Goal: Task Accomplishment & Management: Use online tool/utility

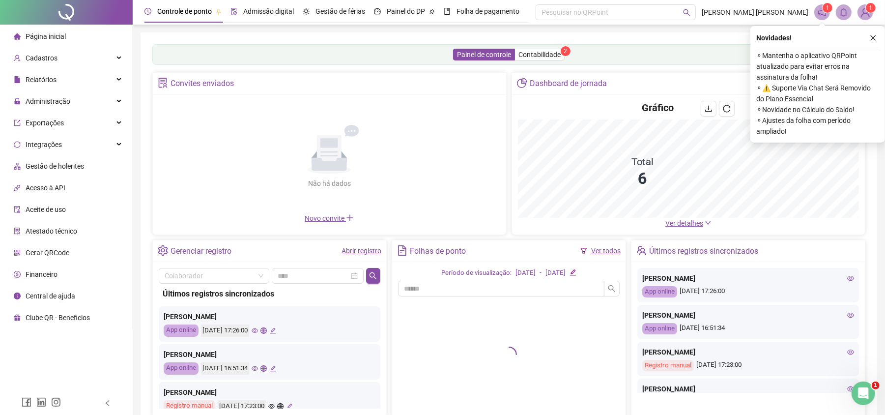
click at [252, 6] on div "Admissão digital" at bounding box center [268, 11] width 51 height 11
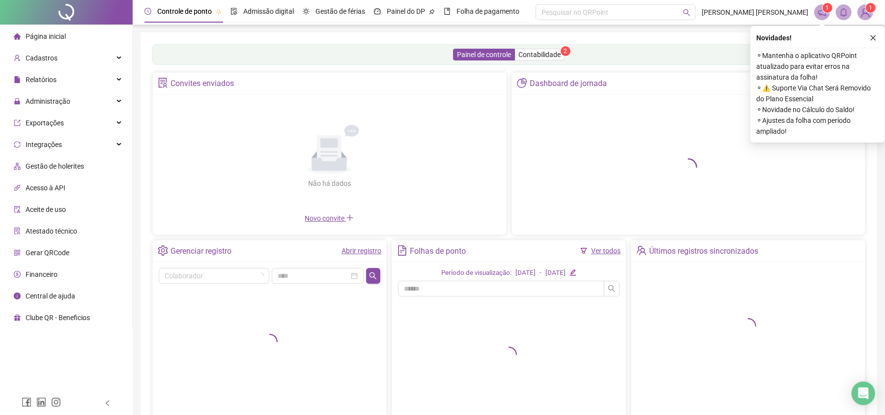
click at [864, 19] on img at bounding box center [865, 12] width 15 height 15
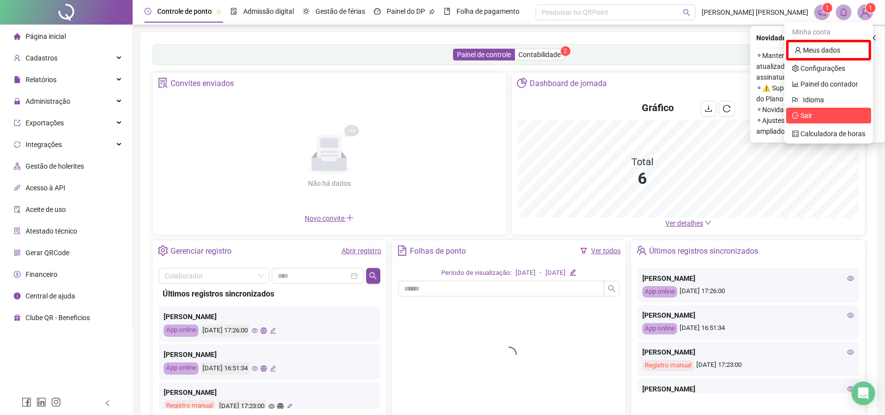
click at [826, 113] on span "Sair" at bounding box center [828, 115] width 73 height 11
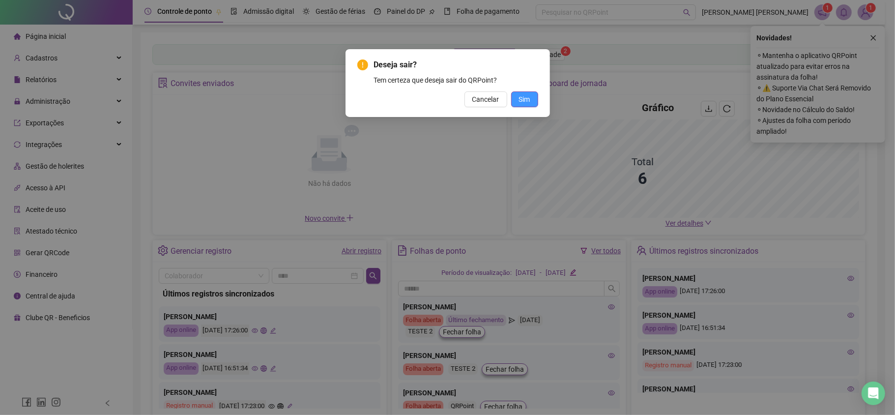
click at [520, 99] on span "Sim" at bounding box center [524, 99] width 11 height 11
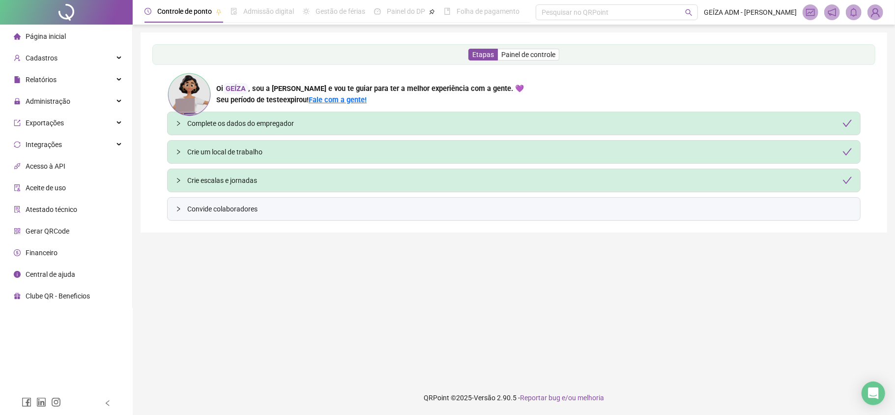
click at [872, 14] on img at bounding box center [875, 12] width 15 height 15
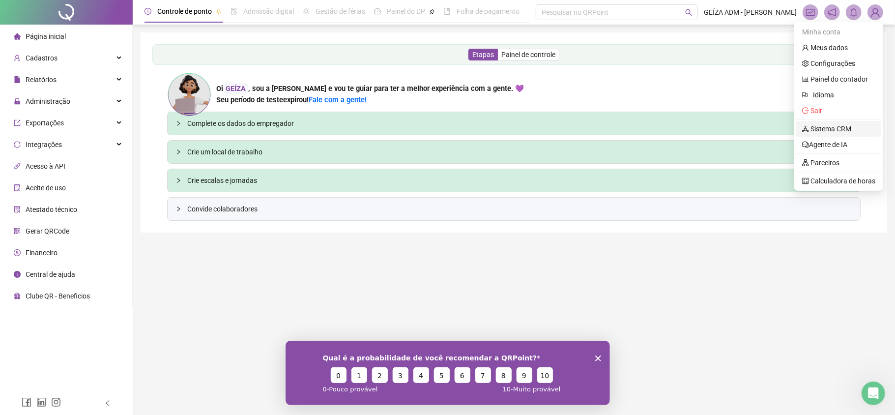
click at [838, 126] on link "Sistema CRM" at bounding box center [826, 129] width 49 height 8
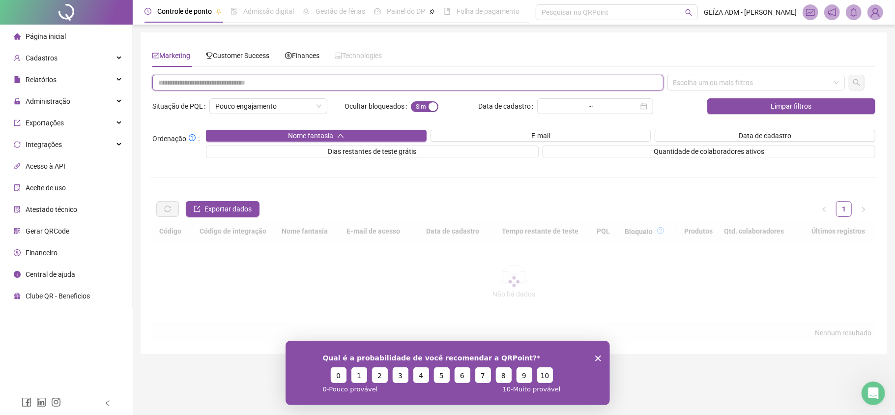
click at [280, 84] on input "text" at bounding box center [407, 83] width 511 height 16
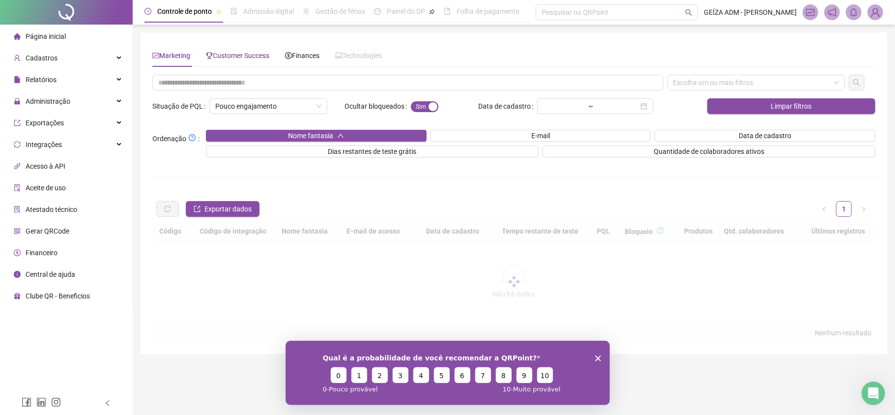
click at [248, 58] on span "Customer Success" at bounding box center [237, 56] width 63 height 8
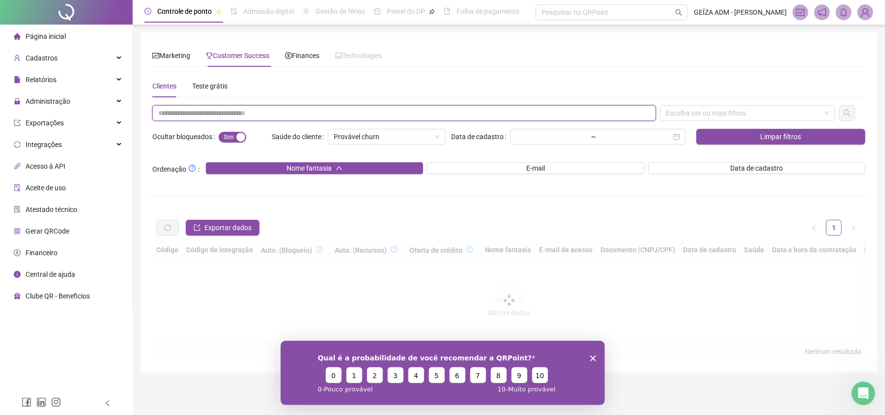
click at [258, 112] on input "text" at bounding box center [404, 113] width 504 height 16
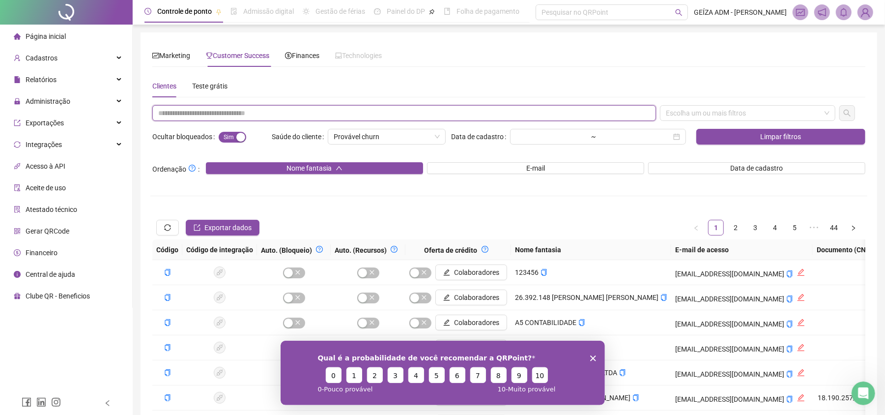
paste input "**********"
click at [741, 110] on div "Escolha um ou mais filtros" at bounding box center [747, 113] width 175 height 16
type input "**********"
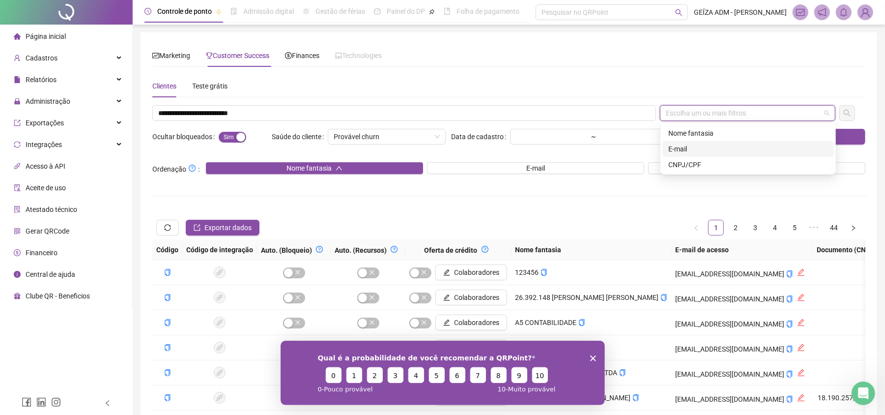
click at [706, 147] on div "E-mail" at bounding box center [749, 149] width 160 height 11
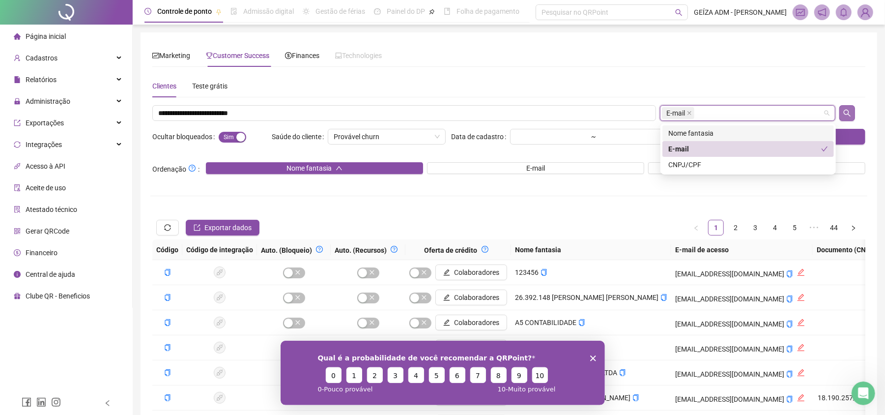
click at [842, 114] on button "button" at bounding box center [848, 113] width 16 height 16
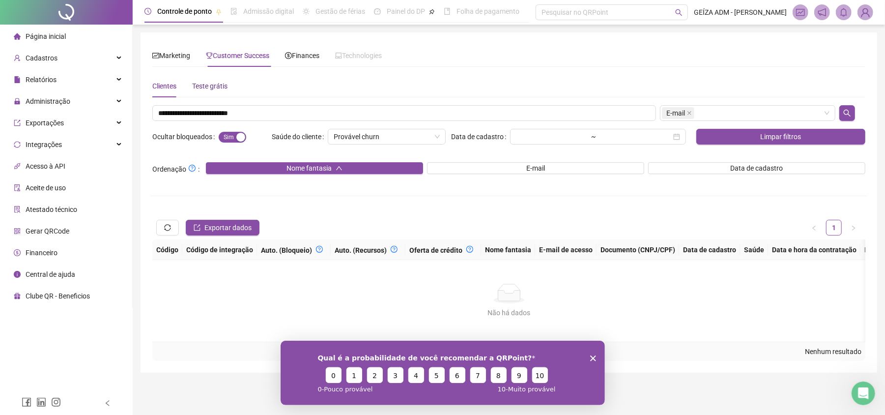
click at [201, 85] on div "Teste grátis" at bounding box center [209, 86] width 35 height 11
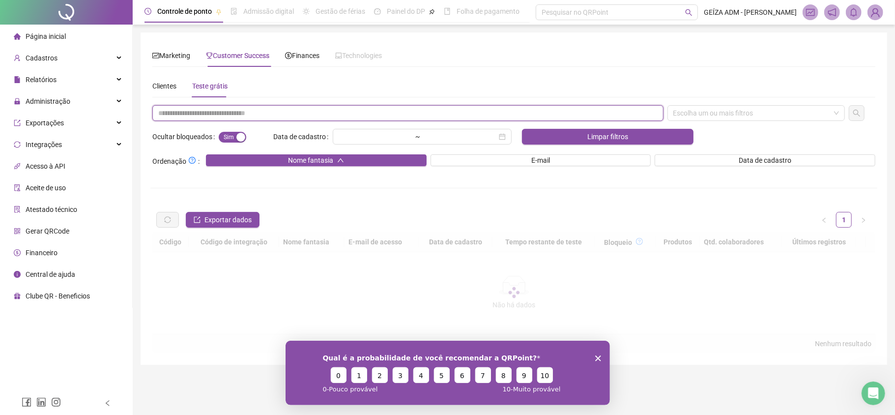
click at [209, 111] on input "text" at bounding box center [407, 113] width 511 height 16
paste input "**********"
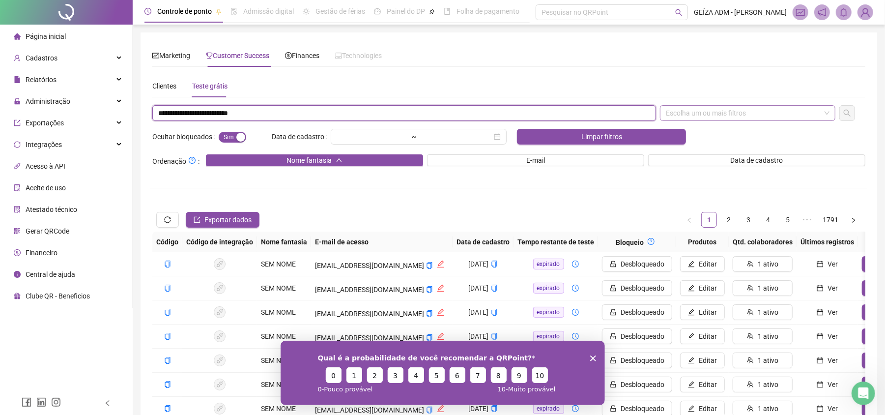
click at [791, 111] on div "Escolha um ou mais filtros" at bounding box center [747, 113] width 175 height 16
type input "**********"
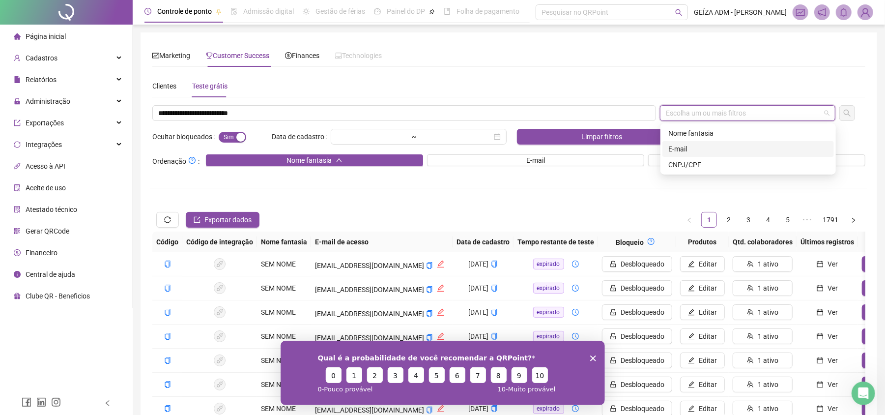
click at [726, 149] on div "E-mail" at bounding box center [749, 149] width 160 height 11
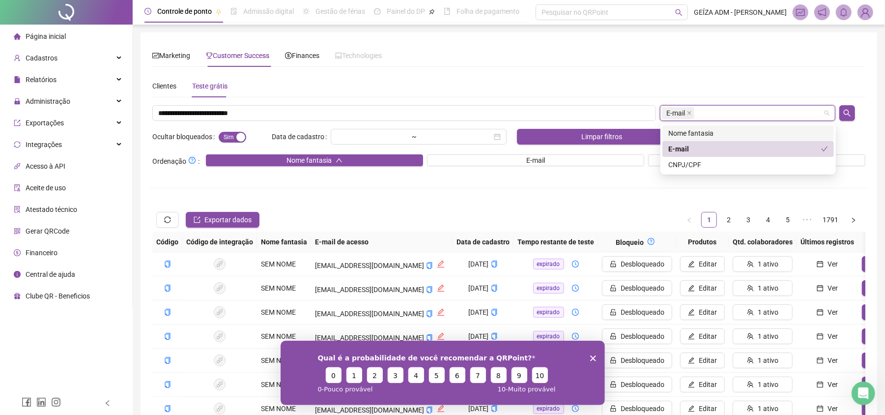
click at [858, 109] on div at bounding box center [853, 113] width 30 height 16
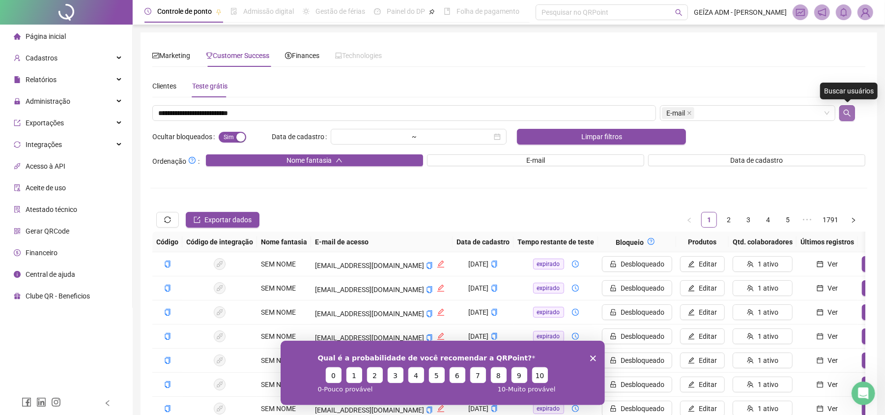
click at [847, 111] on icon "search" at bounding box center [848, 113] width 8 height 8
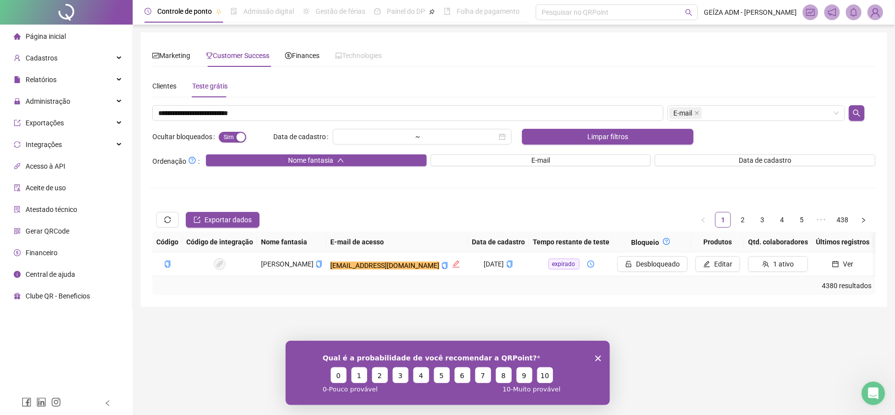
click at [238, 131] on div "Sim Não" at bounding box center [244, 136] width 51 height 11
click at [238, 138] on div "button" at bounding box center [240, 137] width 9 height 9
click at [597, 360] on div "Qual é a probabilidade de você recomendar a QRPoint? 0 1 2 3 4 5 6 7 8 9 10 0 -…" at bounding box center [447, 372] width 324 height 64
